Goal: Find specific page/section: Find specific page/section

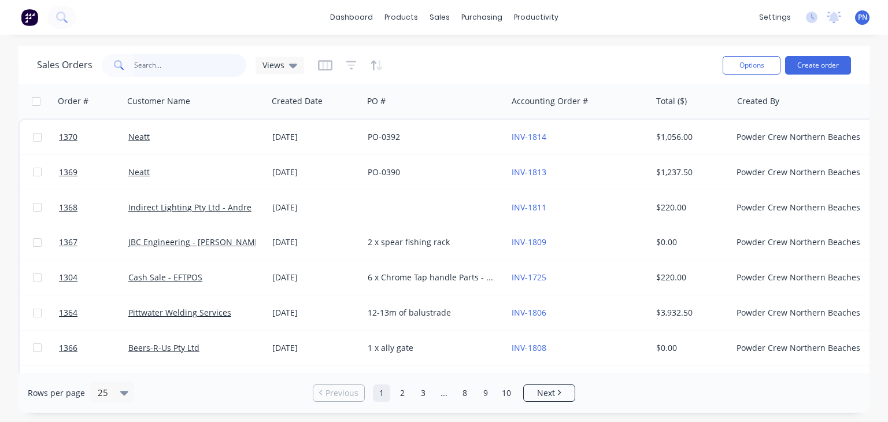
click at [153, 65] on input "text" at bounding box center [190, 65] width 113 height 23
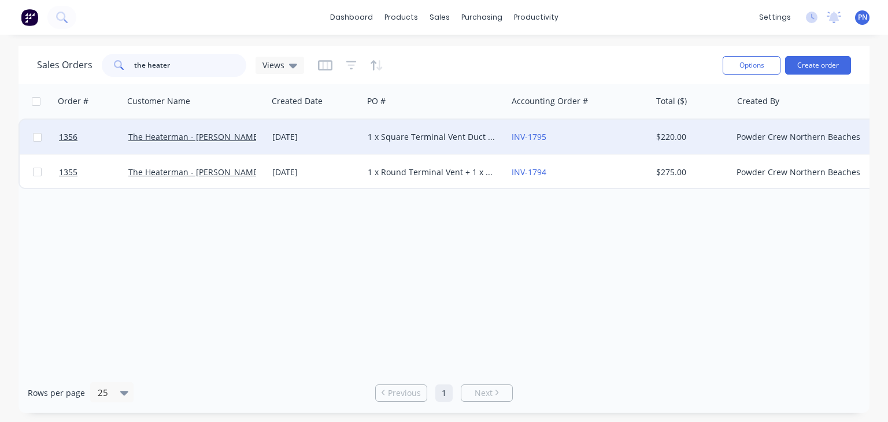
type input "the heater"
click at [383, 140] on div "1 x Square Terminal Vent Duct End - POWDERCOAT - LEXICON QTR" at bounding box center [432, 137] width 128 height 12
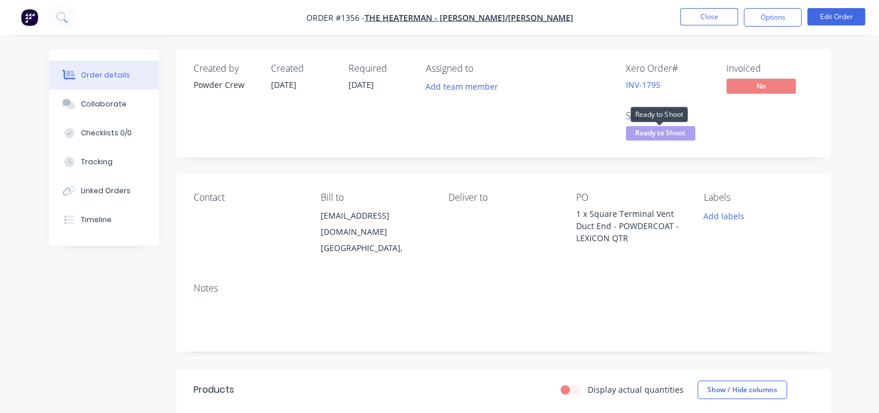
click at [667, 132] on span "Ready to Shoot" at bounding box center [660, 133] width 69 height 14
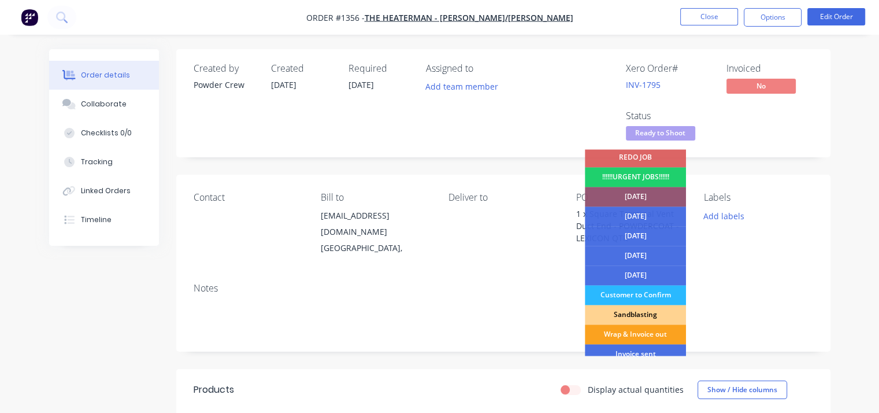
scroll to position [58, 0]
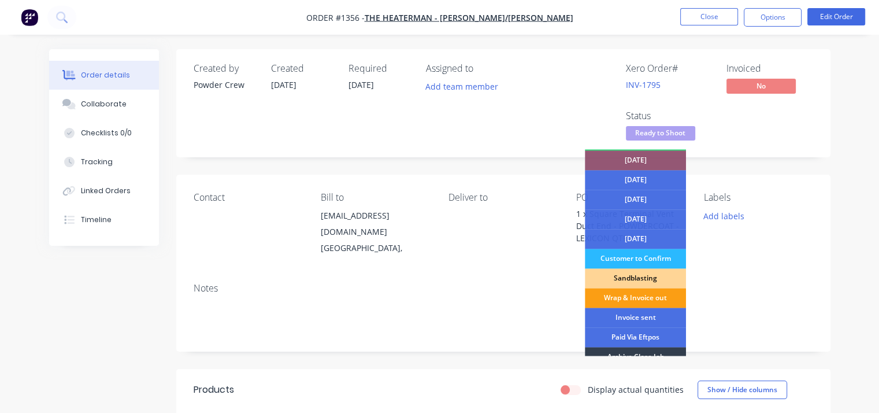
click at [633, 294] on div "Wrap & Invoice out" at bounding box center [635, 298] width 101 height 20
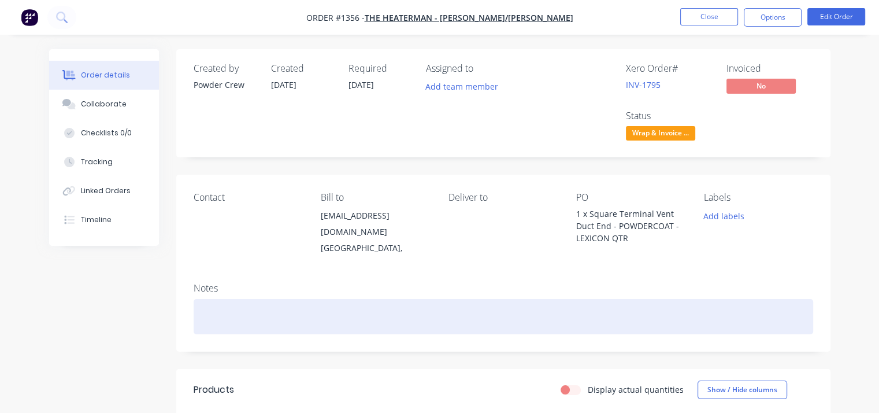
click at [255, 299] on div at bounding box center [503, 316] width 619 height 35
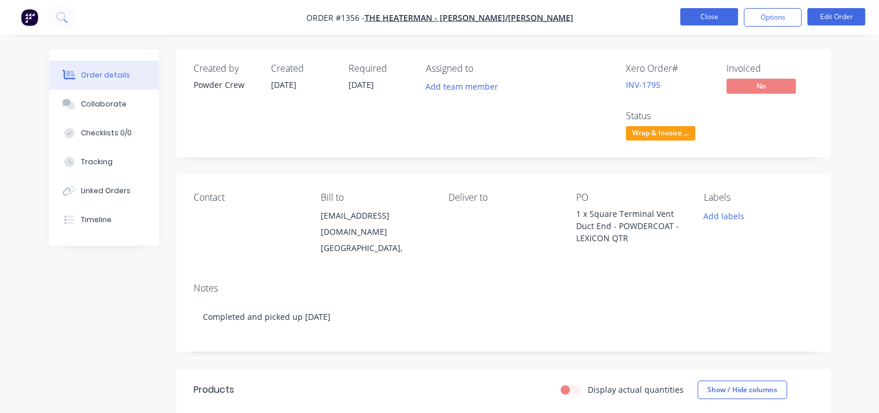
click at [706, 19] on button "Close" at bounding box center [709, 16] width 58 height 17
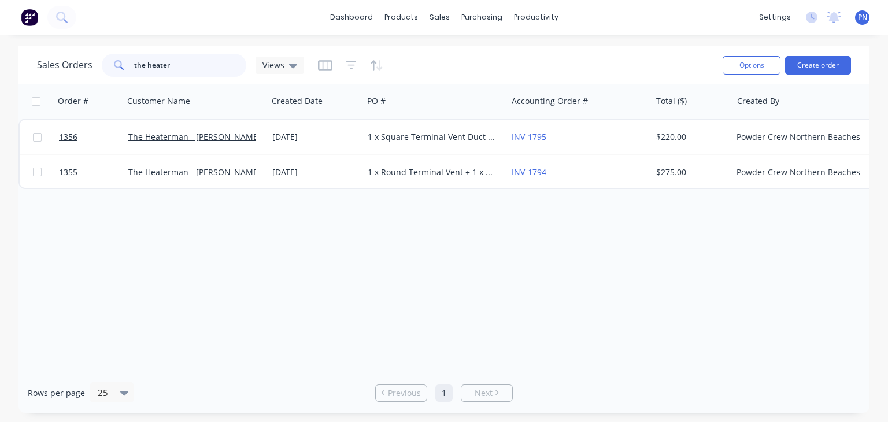
click at [192, 64] on input "the heater" at bounding box center [190, 65] width 113 height 23
type input "brown"
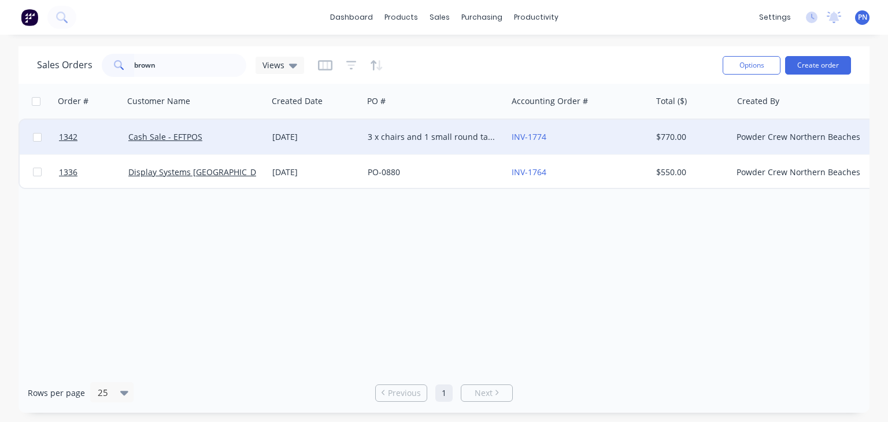
click at [411, 141] on div "3 x chairs and 1 small round table with legs and big table top" at bounding box center [432, 137] width 128 height 12
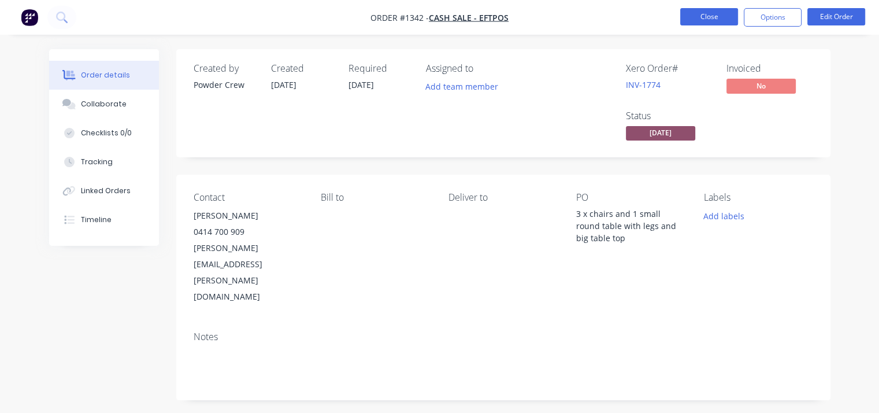
click at [723, 16] on button "Close" at bounding box center [709, 16] width 58 height 17
